Goal: Task Accomplishment & Management: Complete application form

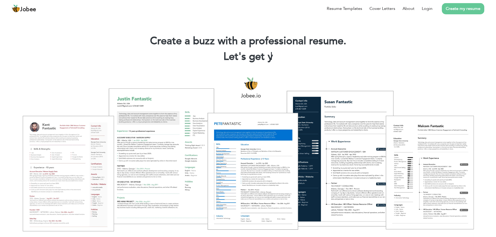
click at [460, 10] on link "Create my resume" at bounding box center [463, 8] width 42 height 11
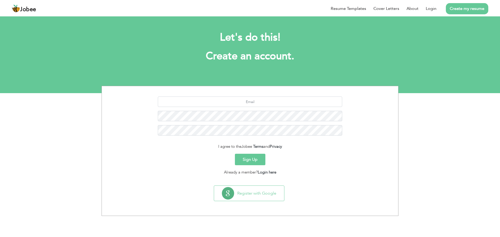
click at [471, 11] on link "Create my resume" at bounding box center [467, 8] width 42 height 11
click at [353, 7] on link "Resume Templates" at bounding box center [348, 8] width 35 height 6
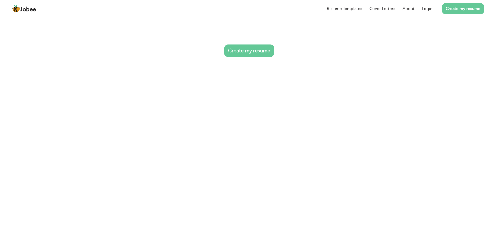
click at [257, 51] on div "Resumes that create a buzz: Each template has been professionally designed by a…" at bounding box center [248, 44] width 248 height 45
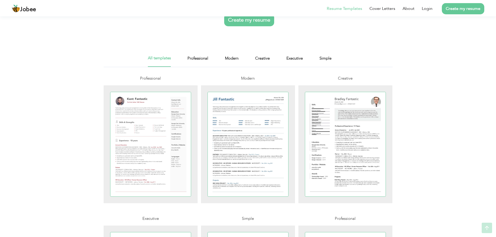
scroll to position [78, 0]
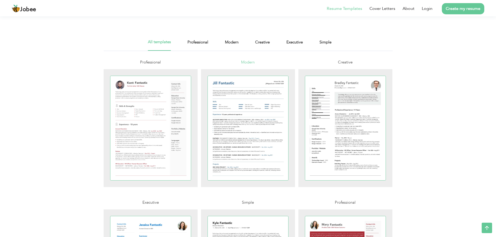
click at [245, 62] on span "Modern" at bounding box center [248, 62] width 14 height 5
click at [245, 61] on span "Modern" at bounding box center [248, 62] width 14 height 5
click at [201, 45] on link "Professional" at bounding box center [198, 45] width 21 height 12
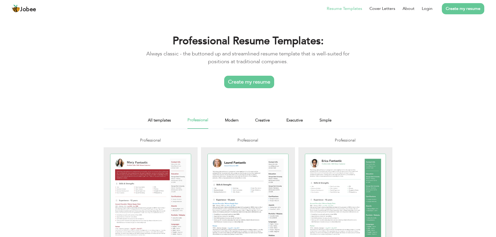
click at [258, 80] on link "Create my resume" at bounding box center [249, 82] width 50 height 13
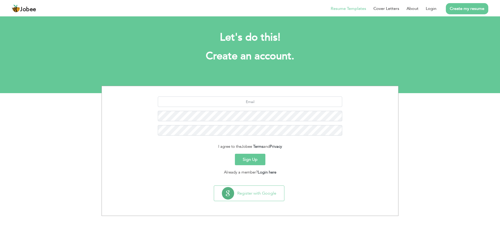
click at [347, 8] on link "Resume Templates" at bounding box center [348, 8] width 35 height 6
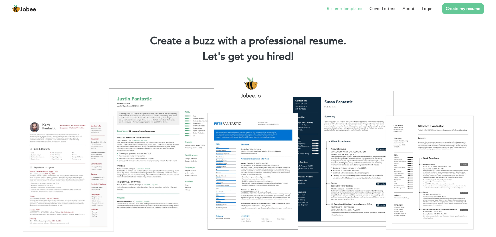
click at [350, 9] on link "Resume Templates" at bounding box center [344, 8] width 35 height 6
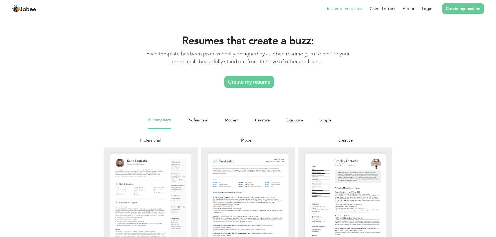
click at [252, 81] on link "Create my resume" at bounding box center [249, 82] width 50 height 13
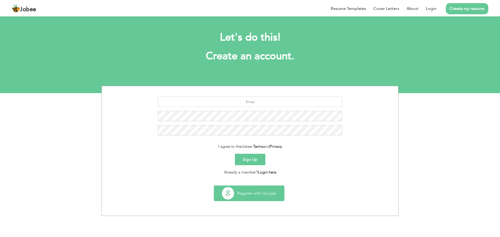
click at [261, 197] on button "Register with Google" at bounding box center [249, 193] width 70 height 15
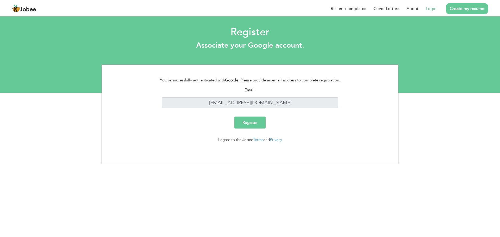
click at [255, 124] on input "Register" at bounding box center [249, 123] width 31 height 12
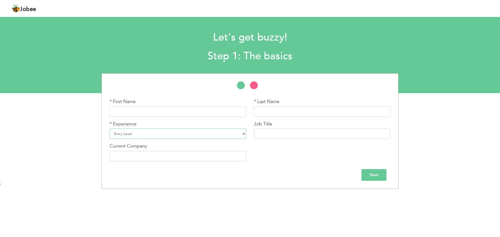
click at [239, 134] on select "Entry Level Less than 1 Year 1 Year 2 Years 3 Years 4 Years 5 Years 6 Years 7 Y…" at bounding box center [178, 134] width 137 height 10
click at [244, 134] on select "Entry Level Less than 1 Year 1 Year 2 Years 3 Years 4 Years 5 Years 6 Years 7 Y…" at bounding box center [178, 134] width 137 height 10
click at [241, 158] on input "text" at bounding box center [178, 156] width 137 height 10
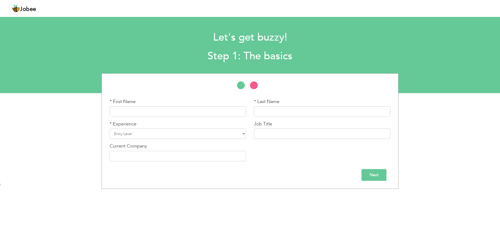
click at [290, 158] on div "* First Name * Last Name * Experience Entry Level Less than 1 Year 1 Year 2 Yea…" at bounding box center [250, 131] width 289 height 67
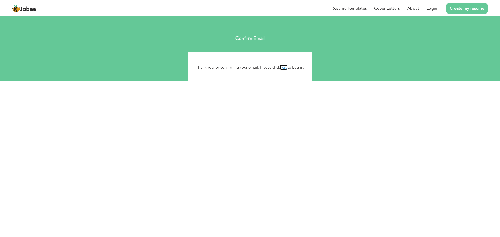
click at [284, 68] on link "here" at bounding box center [284, 67] width 8 height 5
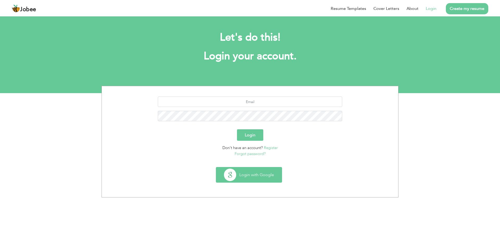
click at [253, 177] on button "Login with Google" at bounding box center [249, 175] width 66 height 15
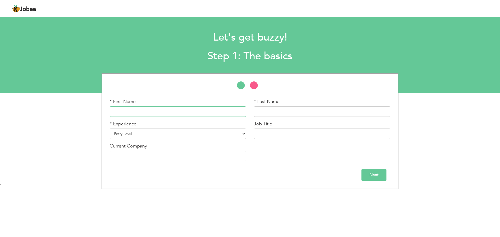
click at [131, 110] on input "text" at bounding box center [178, 112] width 137 height 10
type input "Shumaila"
type input "Bibi"
click at [133, 133] on select "Entry Level Less than 1 Year 1 Year 2 Years 3 Years 4 Years 5 Years 6 Years 7 Y…" at bounding box center [178, 134] width 137 height 10
click at [337, 35] on h1 "Let's get buzzy!" at bounding box center [249, 38] width 367 height 14
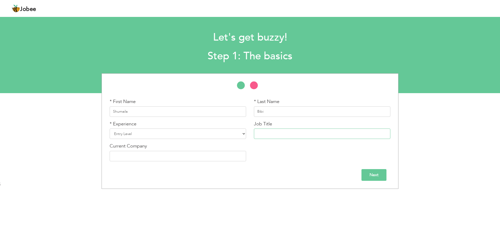
click at [265, 134] on input "text" at bounding box center [322, 134] width 137 height 10
type input "Teaching"
click at [175, 157] on input "text" at bounding box center [178, 156] width 137 height 10
click at [189, 133] on select "Entry Level Less than 1 Year 1 Year 2 Years 3 Years 4 Years 5 Years 6 Years 7 Y…" at bounding box center [178, 134] width 137 height 10
select select "6"
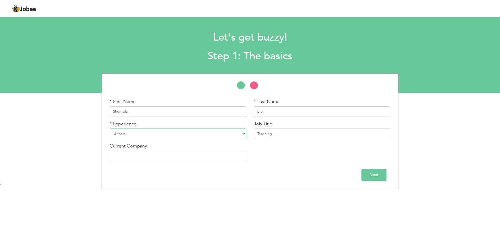
click at [110, 129] on select "Entry Level Less than 1 Year 1 Year 2 Years 3 Years 4 Years 5 Years 6 Years 7 Y…" at bounding box center [178, 134] width 137 height 10
click at [376, 175] on input "Next" at bounding box center [374, 175] width 25 height 12
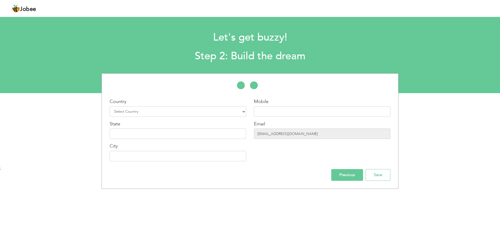
click at [319, 134] on input "[EMAIL_ADDRESS][DOMAIN_NAME]" at bounding box center [322, 134] width 137 height 10
click at [303, 135] on input "[EMAIL_ADDRESS][DOMAIN_NAME]" at bounding box center [322, 134] width 137 height 10
click at [293, 135] on input "[EMAIL_ADDRESS][DOMAIN_NAME]" at bounding box center [322, 134] width 137 height 10
click at [291, 133] on input "[EMAIL_ADDRESS][DOMAIN_NAME]" at bounding box center [322, 134] width 137 height 10
drag, startPoint x: 283, startPoint y: 135, endPoint x: 268, endPoint y: 135, distance: 15.4
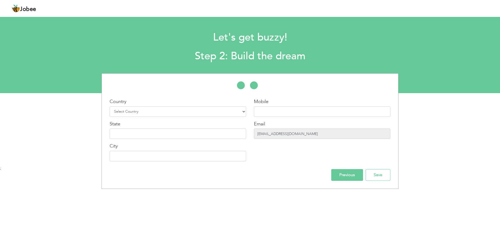
click at [283, 135] on input "[EMAIL_ADDRESS][DOMAIN_NAME]" at bounding box center [322, 134] width 137 height 10
click at [268, 135] on input "[EMAIL_ADDRESS][DOMAIN_NAME]" at bounding box center [322, 134] width 137 height 10
click at [262, 135] on input "[EMAIL_ADDRESS][DOMAIN_NAME]" at bounding box center [322, 134] width 137 height 10
drag, startPoint x: 300, startPoint y: 135, endPoint x: 253, endPoint y: 132, distance: 46.4
click at [253, 132] on div "Mobile Email [EMAIL_ADDRESS][DOMAIN_NAME]" at bounding box center [322, 131] width 144 height 67
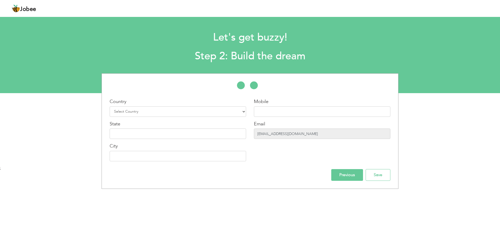
click at [313, 135] on input "[EMAIL_ADDRESS][DOMAIN_NAME]" at bounding box center [322, 134] width 137 height 10
click at [197, 22] on section "Let's get buzzy! Step 2: Build the dream * First Name Shumaila * Last Name Bibi…" at bounding box center [250, 54] width 500 height 78
click at [31, 9] on span "Jobee" at bounding box center [28, 10] width 16 height 6
